Goal: Task Accomplishment & Management: Manage account settings

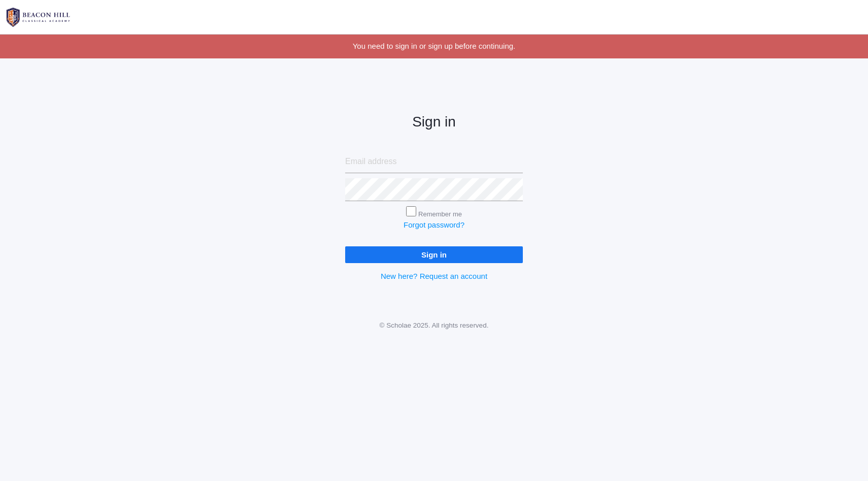
type input "[PERSON_NAME][EMAIL_ADDRESS][PERSON_NAME][DOMAIN_NAME]"
click at [412, 212] on input "Remember me" at bounding box center [411, 211] width 10 height 10
checkbox input "true"
click at [416, 256] on input "Sign in" at bounding box center [434, 254] width 178 height 17
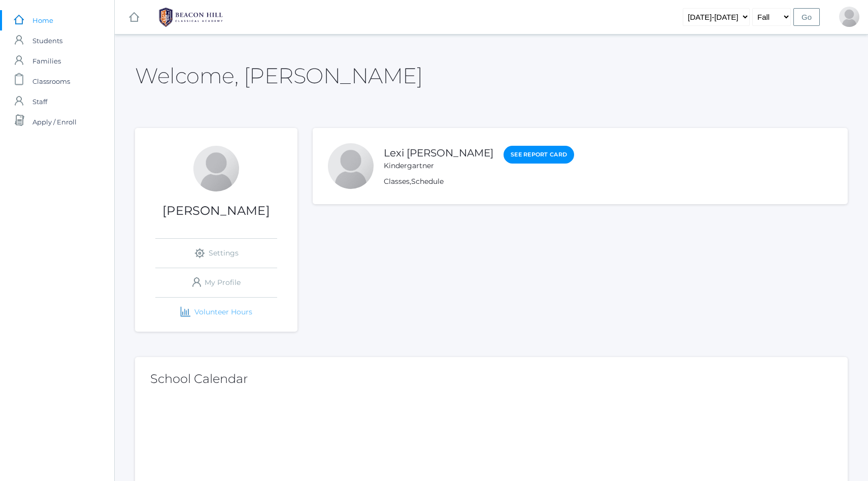
click at [216, 311] on link "icons/finance/bar-chart Created with Sketch. Volunteer Hours" at bounding box center [216, 311] width 122 height 29
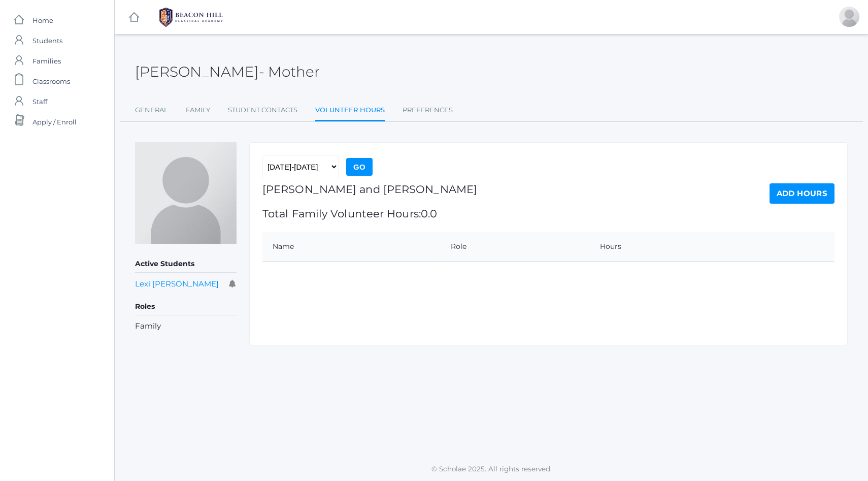
click at [804, 195] on link "Add Hours" at bounding box center [801, 193] width 65 height 20
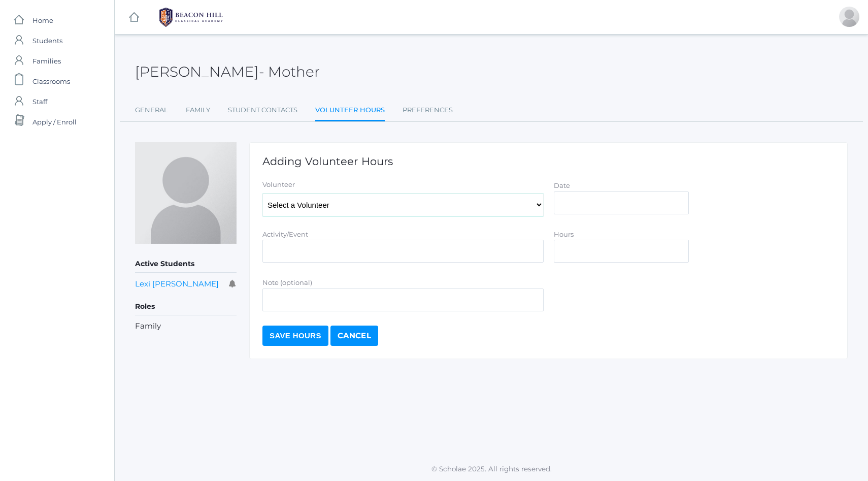
click at [505, 204] on select "Select a Volunteer [PERSON_NAME] [PERSON_NAME], [PERSON_NAME], [PERSON_NAME], […" at bounding box center [402, 204] width 281 height 23
select select "3491"
click at [262, 193] on select "Select a Volunteer [PERSON_NAME] [PERSON_NAME], [PERSON_NAME], [PERSON_NAME], […" at bounding box center [402, 204] width 281 height 23
click at [408, 250] on input "Activity/Event" at bounding box center [402, 251] width 281 height 23
click at [338, 252] on input "help in classroom (organize folders)" at bounding box center [402, 251] width 281 height 23
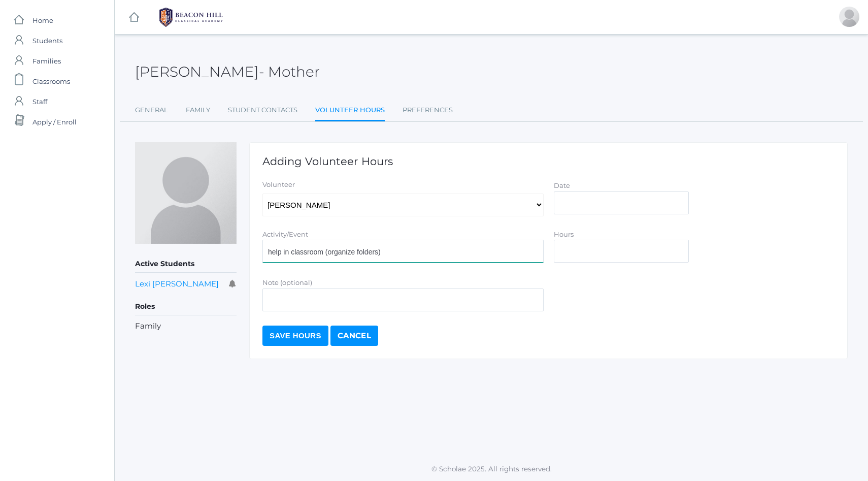
click at [338, 252] on input "help in classroom (organize folders)" at bounding box center [402, 251] width 281 height 23
click at [271, 253] on input "help in classroom (paperwork/folders)" at bounding box center [402, 251] width 281 height 23
type input "Help in classroom (paperwork/folders)"
click at [587, 200] on input "Date" at bounding box center [621, 202] width 135 height 23
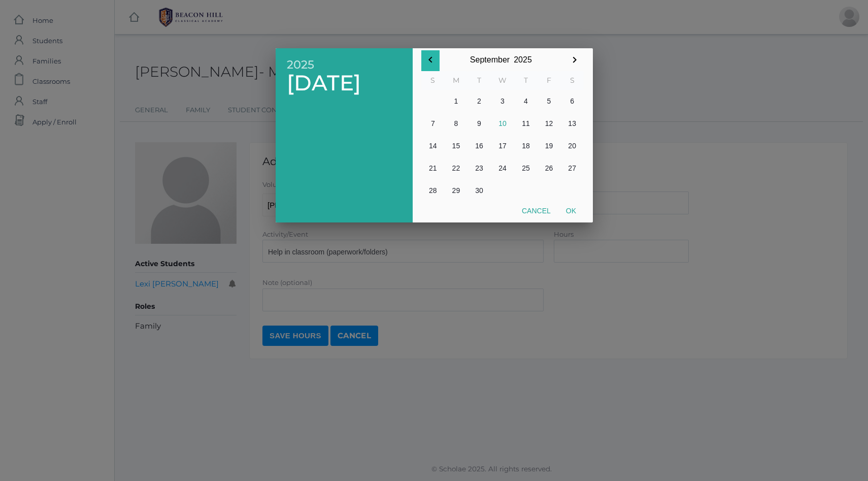
click at [430, 59] on icon "button" at bounding box center [430, 60] width 12 height 12
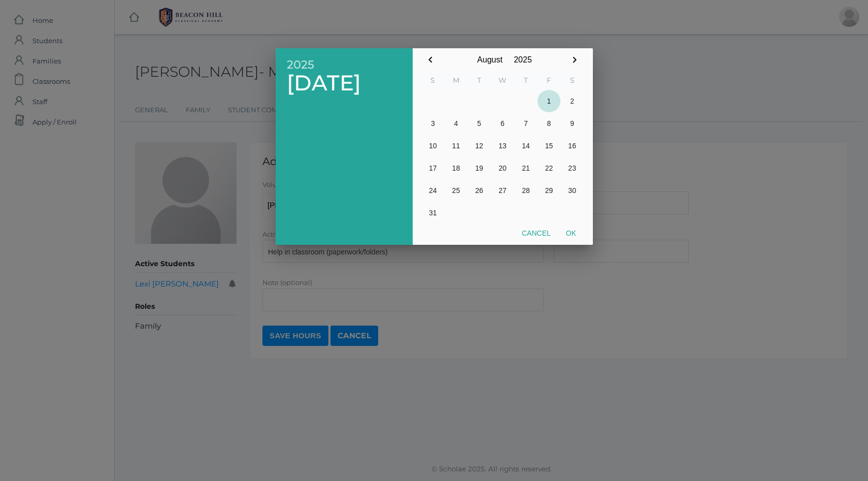
click at [551, 99] on button "1" at bounding box center [548, 101] width 23 height 22
click at [573, 59] on icon "button" at bounding box center [574, 60] width 12 height 12
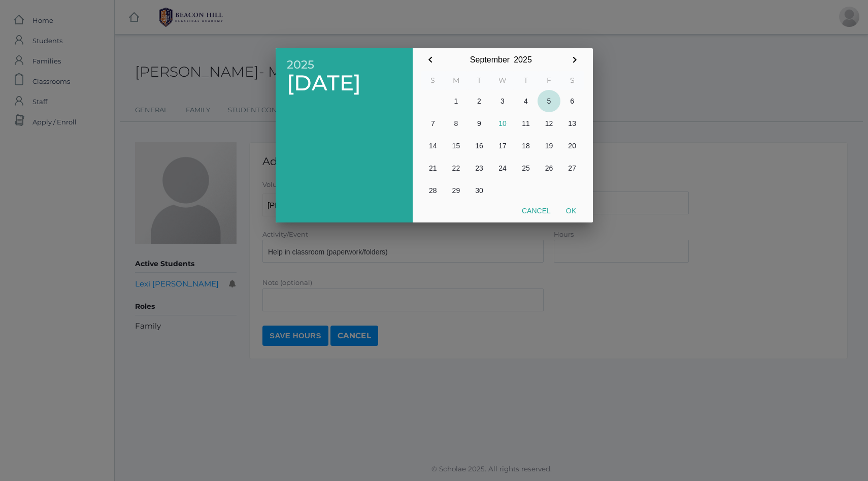
click at [548, 100] on button "5" at bounding box center [548, 101] width 23 height 22
click at [571, 211] on button "Ok" at bounding box center [570, 210] width 25 height 18
type input "[DATE]"
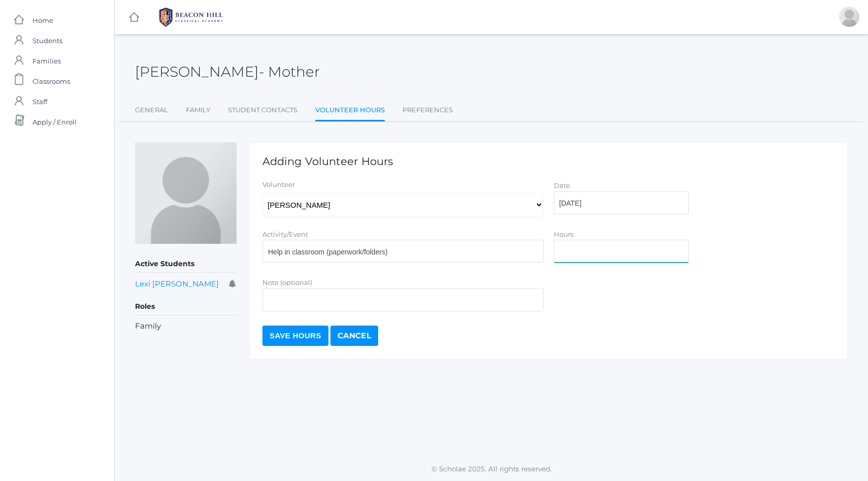
click at [583, 252] on input "Hours" at bounding box center [621, 251] width 135 height 23
type input "30 min."
click at [288, 337] on input "Save Hours" at bounding box center [295, 335] width 66 height 20
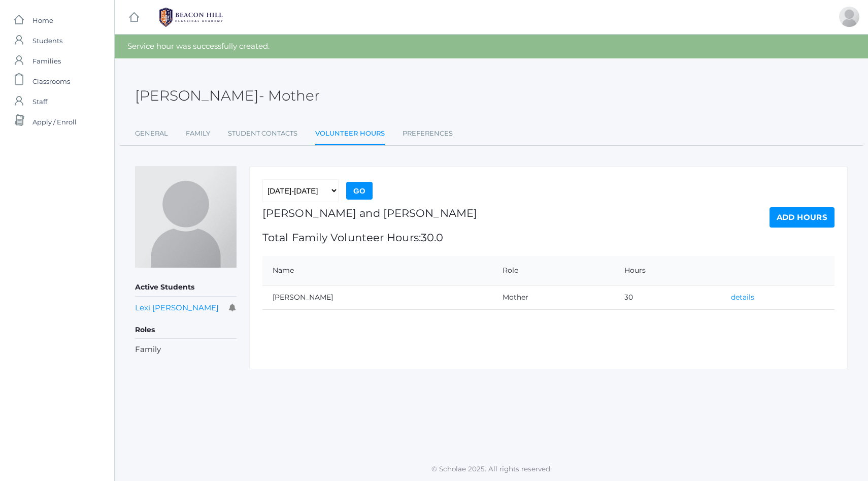
click at [731, 298] on link "details" at bounding box center [742, 296] width 23 height 9
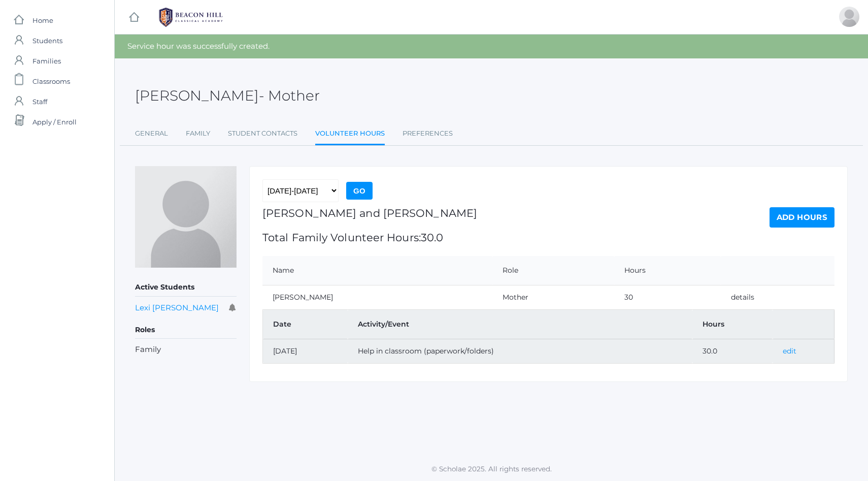
click at [796, 350] on link "edit" at bounding box center [789, 350] width 14 height 9
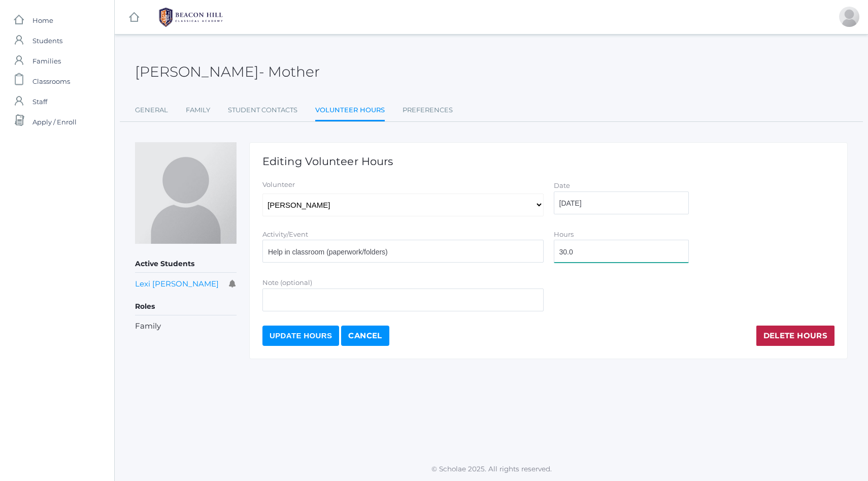
click at [606, 256] on input "30.0" at bounding box center [621, 251] width 135 height 23
type input ".5"
click at [293, 333] on input "Update Hours" at bounding box center [300, 335] width 77 height 20
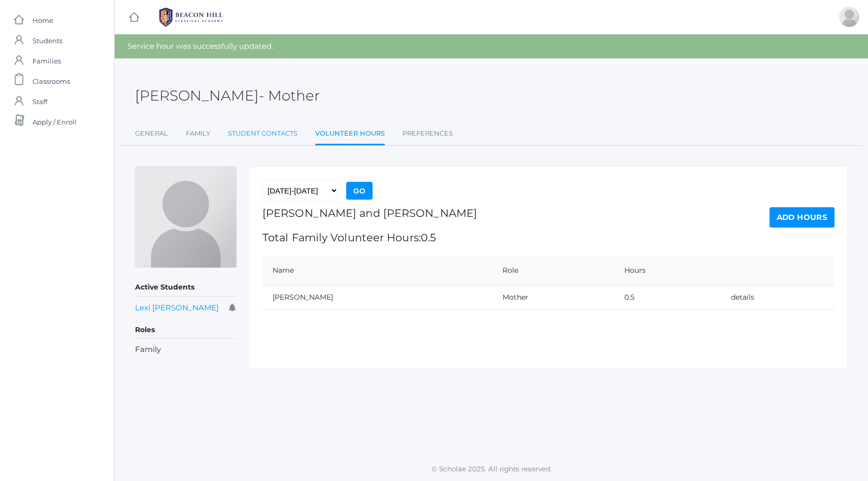
click at [255, 135] on link "Student Contacts" at bounding box center [263, 133] width 70 height 20
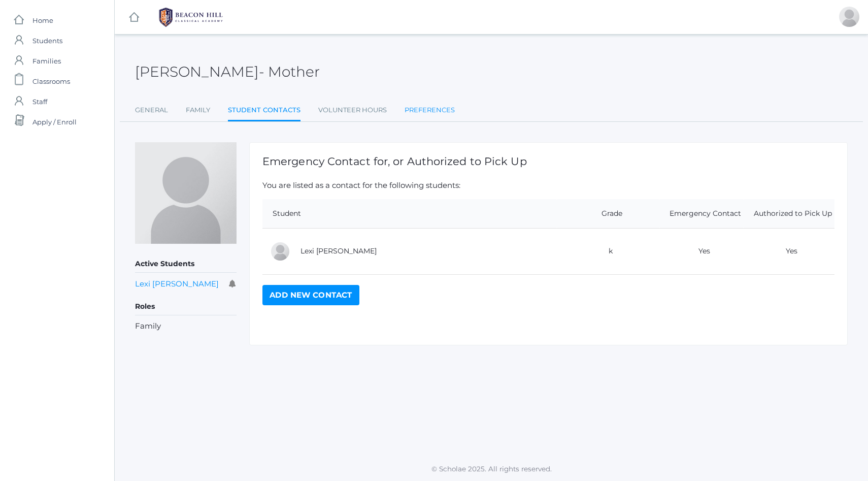
click at [433, 107] on link "Preferences" at bounding box center [429, 110] width 50 height 20
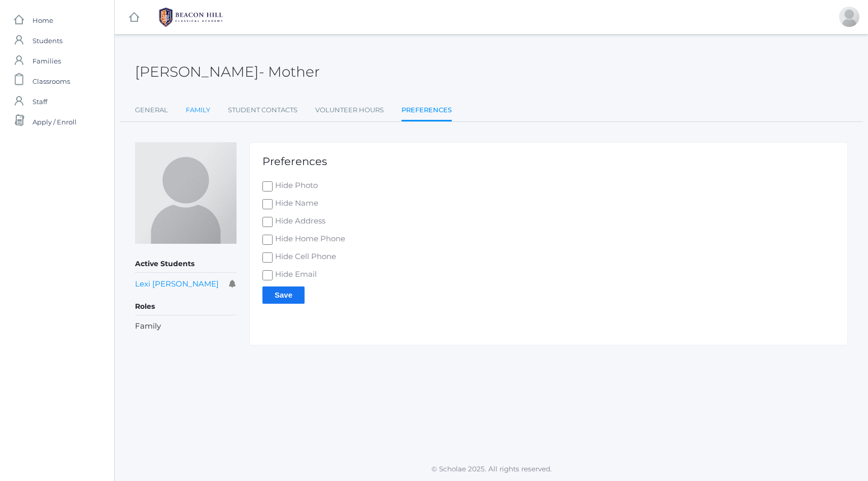
click at [194, 110] on link "Family" at bounding box center [198, 110] width 24 height 20
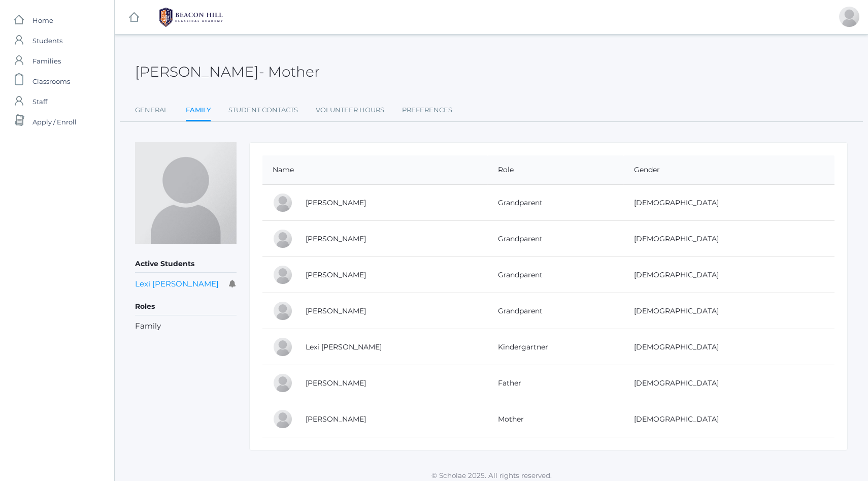
click at [283, 419] on div at bounding box center [283, 418] width 20 height 20
click at [154, 111] on link "General" at bounding box center [151, 110] width 33 height 20
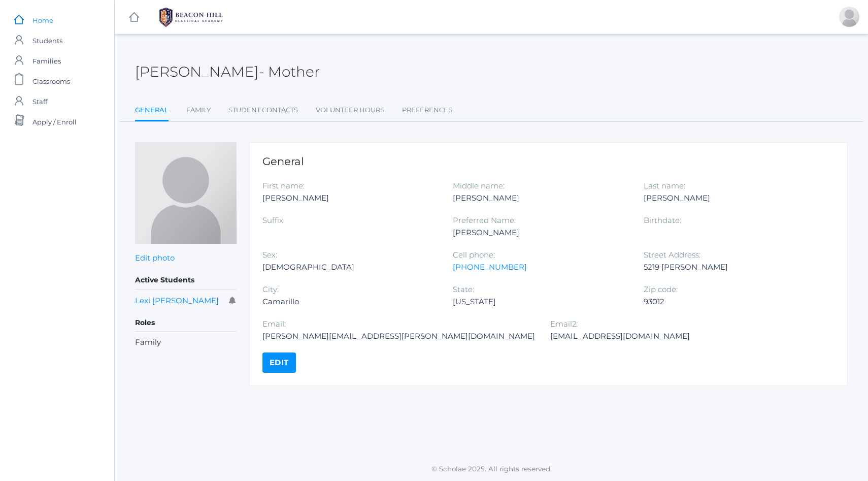
click at [44, 16] on span "Home" at bounding box center [42, 20] width 21 height 20
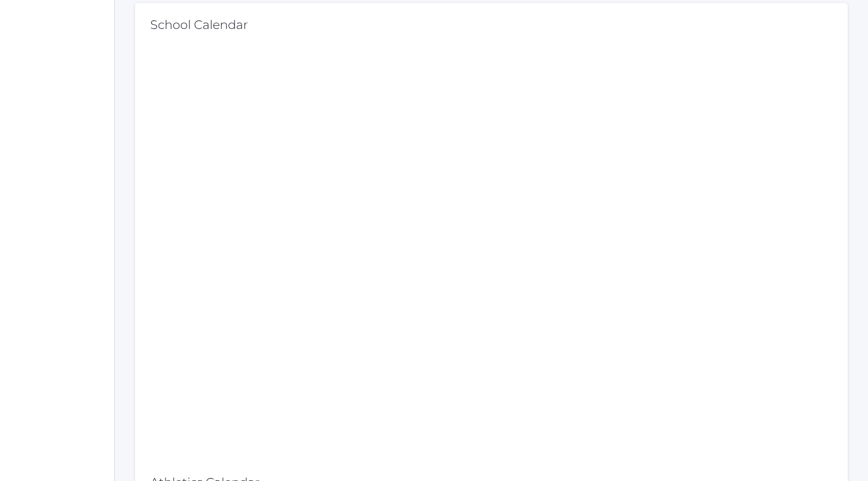
scroll to position [355, 0]
